Goal: Check status: Check status

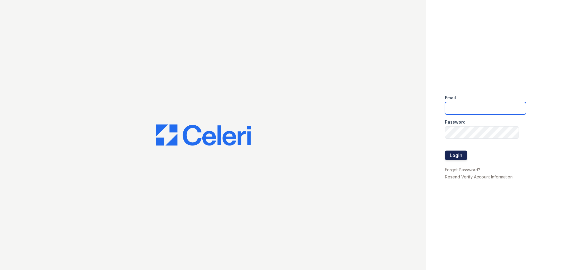
type input "[EMAIL_ADDRESS][DOMAIN_NAME]"
click at [453, 158] on button "Login" at bounding box center [456, 154] width 22 height 9
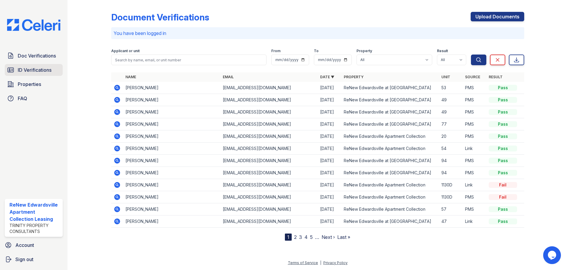
click at [40, 69] on span "ID Verifications" at bounding box center [35, 69] width 34 height 7
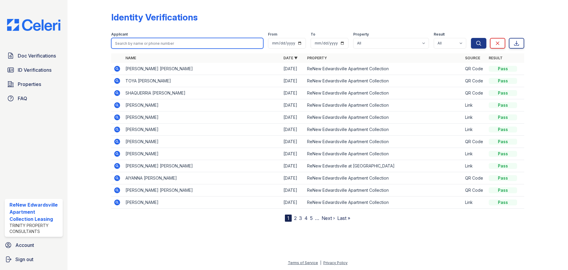
click at [175, 43] on input "search" at bounding box center [187, 43] width 152 height 11
type input "nathan"
click at [471, 38] on button "Search" at bounding box center [478, 43] width 15 height 11
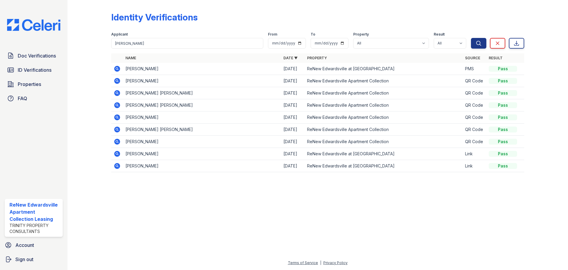
click at [118, 67] on icon at bounding box center [117, 69] width 6 height 6
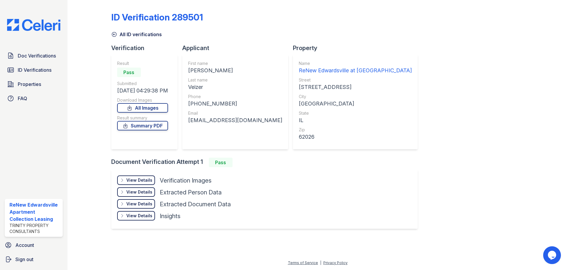
click at [138, 181] on div "View Details" at bounding box center [139, 180] width 26 height 6
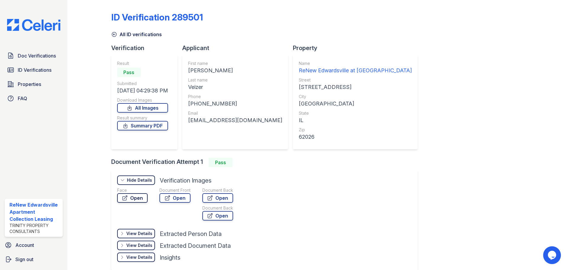
click at [135, 198] on link "Open" at bounding box center [132, 197] width 30 height 9
click at [169, 197] on icon at bounding box center [167, 198] width 4 height 4
